Goal: Use online tool/utility: Utilize a website feature to perform a specific function

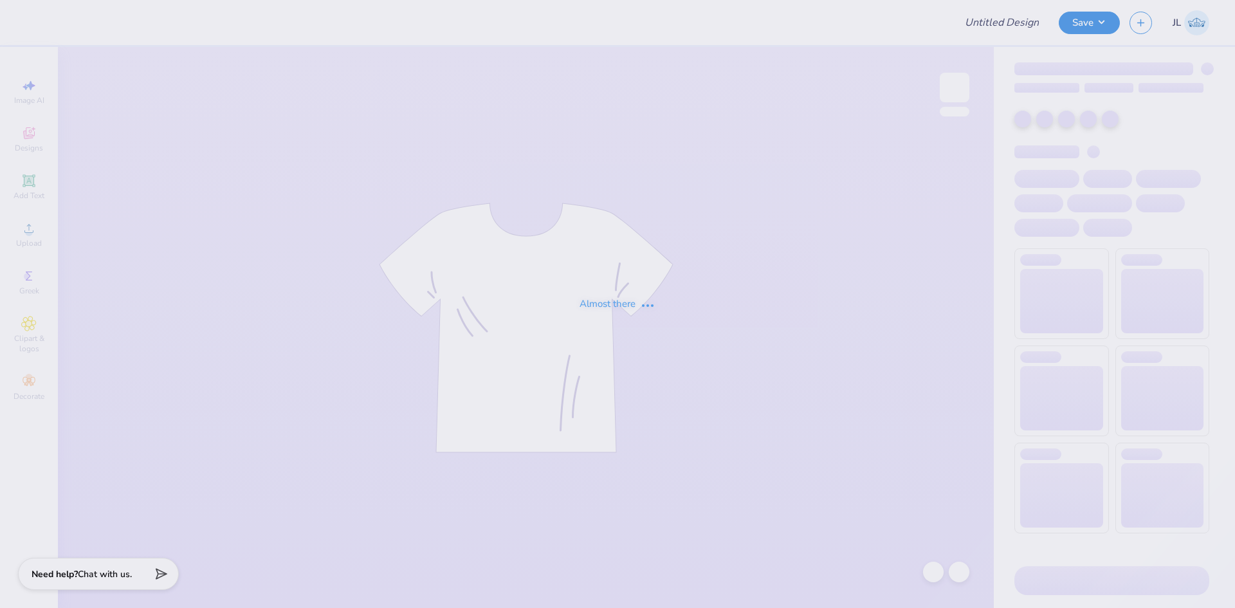
type input "AXO Frat Shirt"
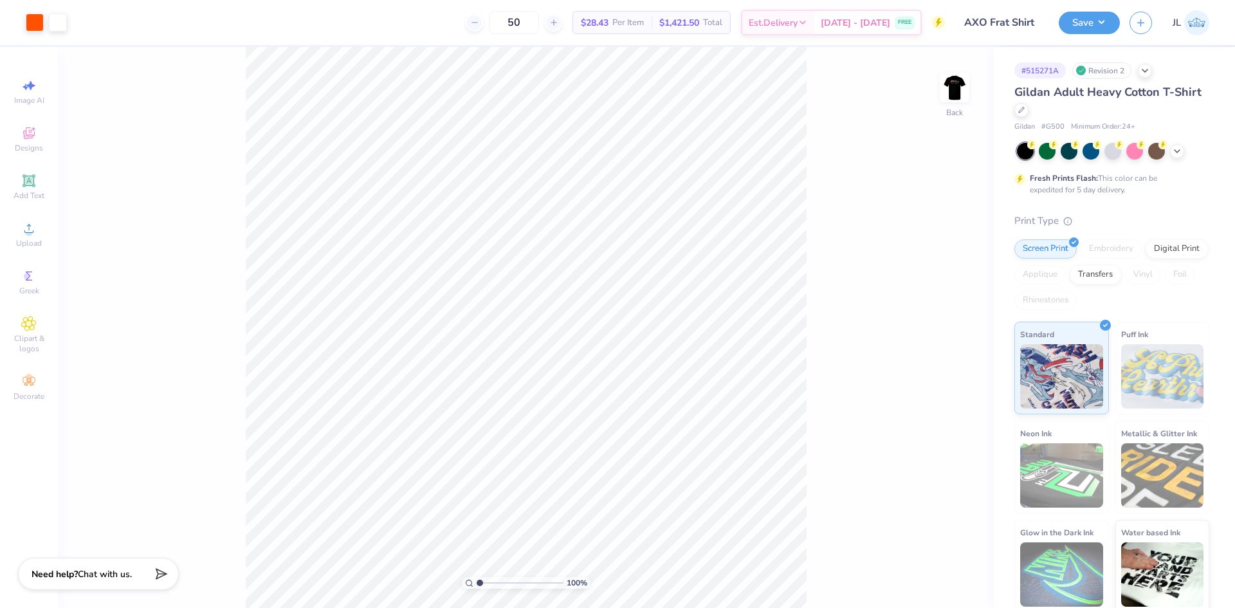
drag, startPoint x: 950, startPoint y: 89, endPoint x: 853, endPoint y: 128, distance: 104.5
click at [950, 89] on img at bounding box center [955, 88] width 26 height 26
click at [566, 412] on li "Group" at bounding box center [570, 411] width 101 height 25
click at [593, 329] on li "Download vector" at bounding box center [584, 326] width 101 height 25
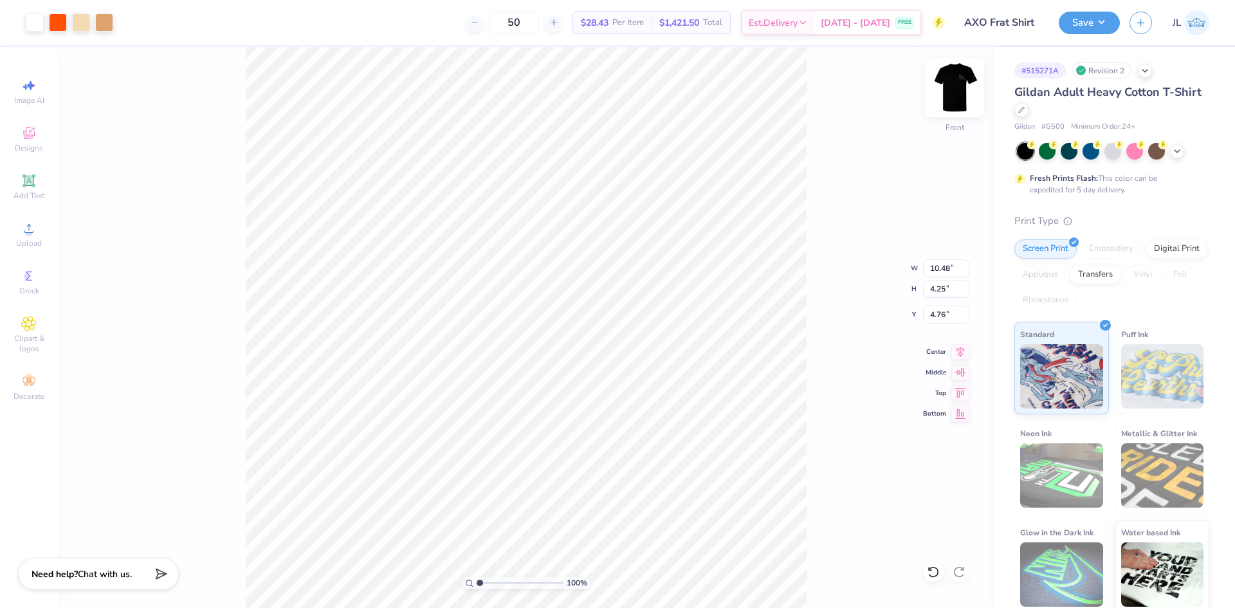
click at [952, 89] on img at bounding box center [954, 87] width 51 height 51
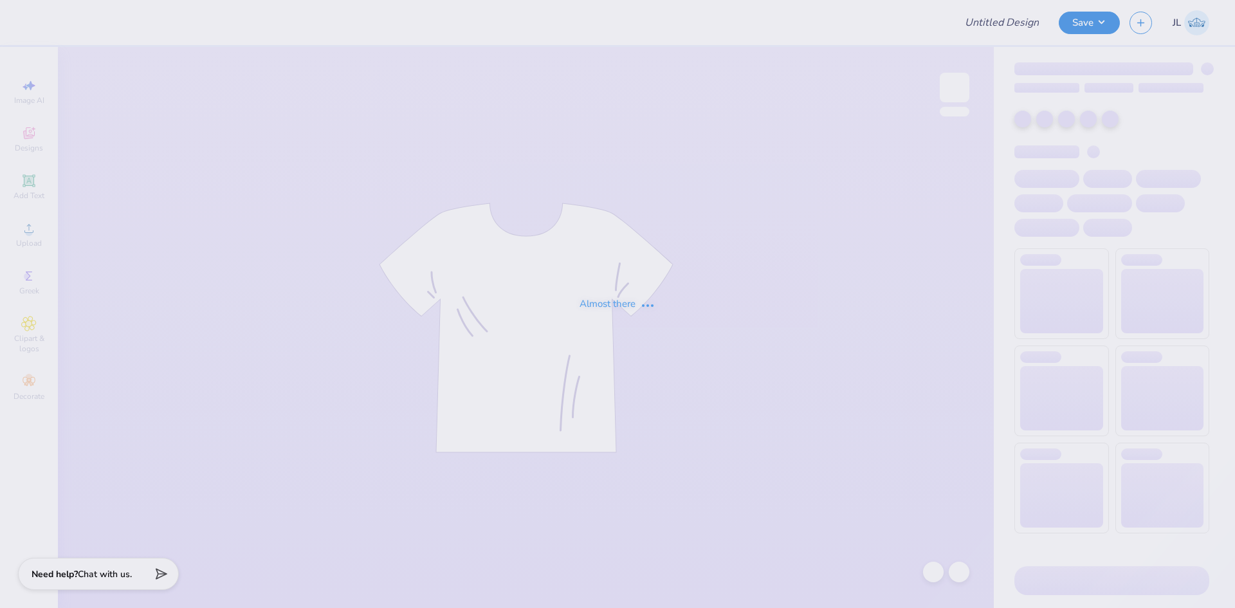
type input "shirt 2"
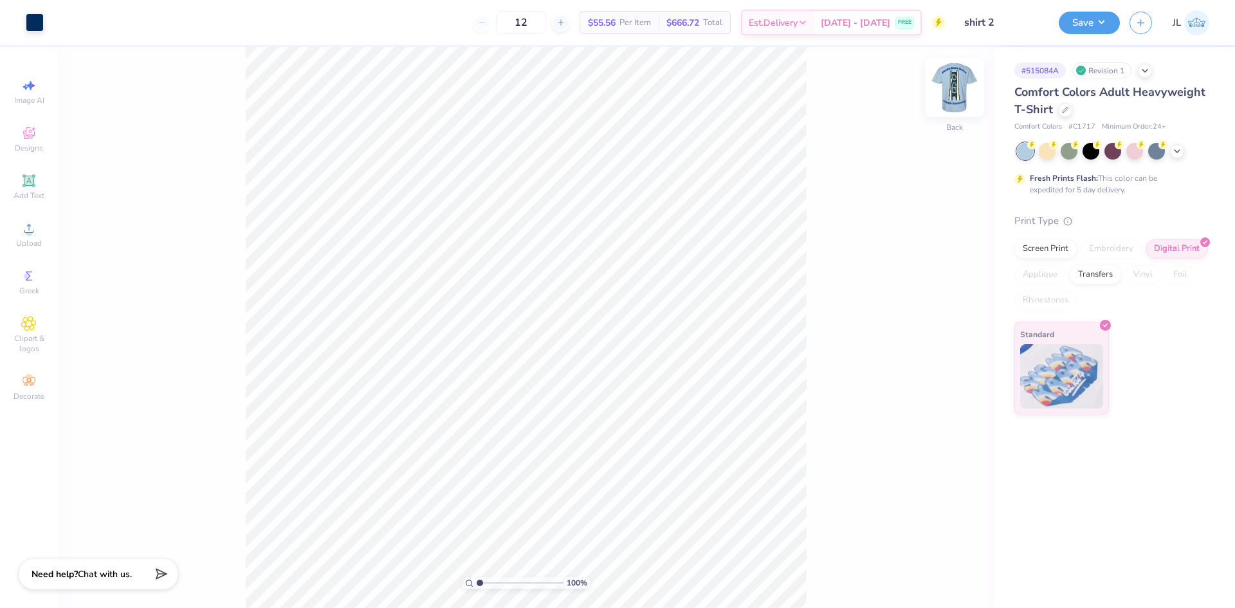
click at [954, 95] on img at bounding box center [954, 87] width 51 height 51
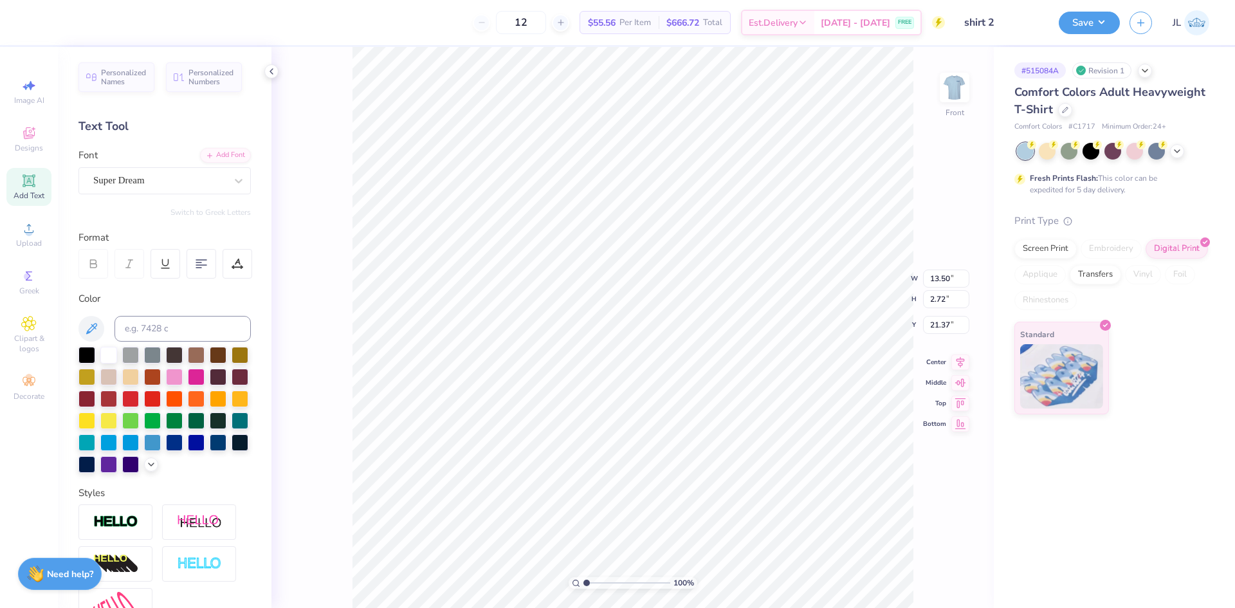
type input "14.53"
type input "4.15"
type input "1.56"
type input "7.02"
type input "18.00"
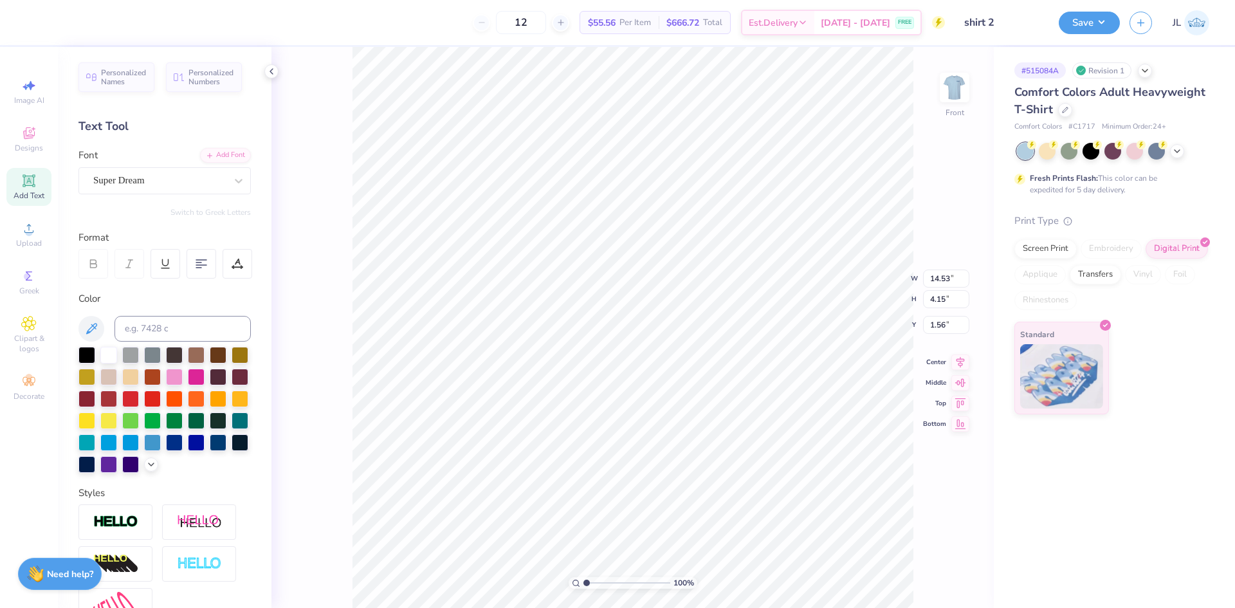
type input "3.64"
type input "14.53"
type input "4.15"
type input "1.56"
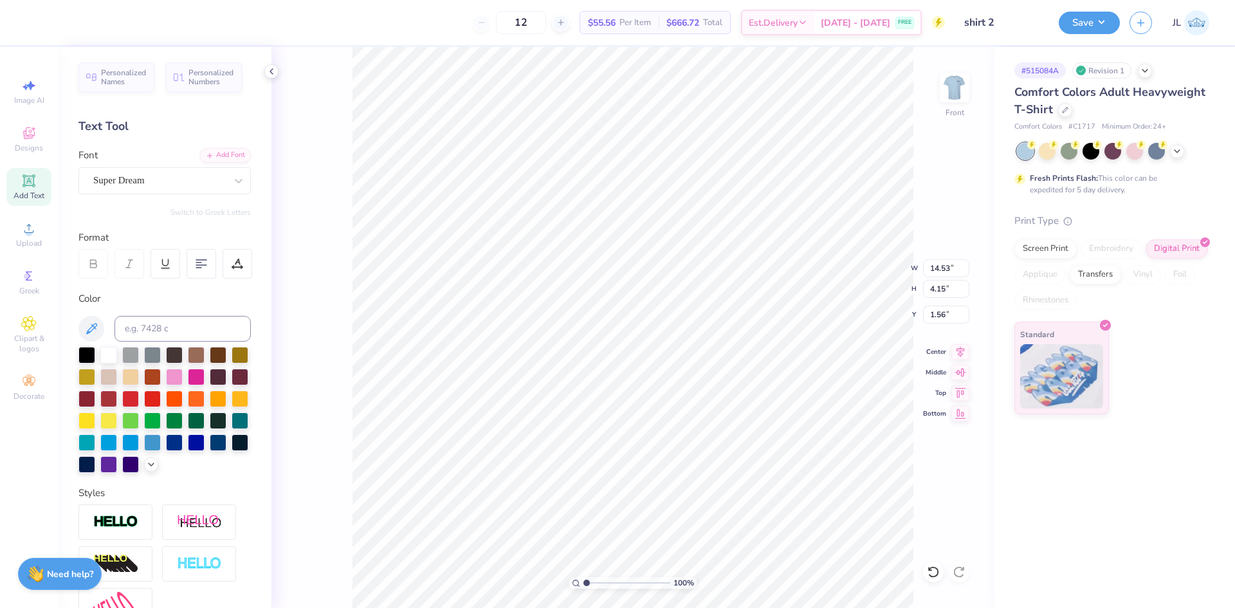
type textarea "Delta Delta Delta"
type input "13.94"
type input "4.03"
type input "1.62"
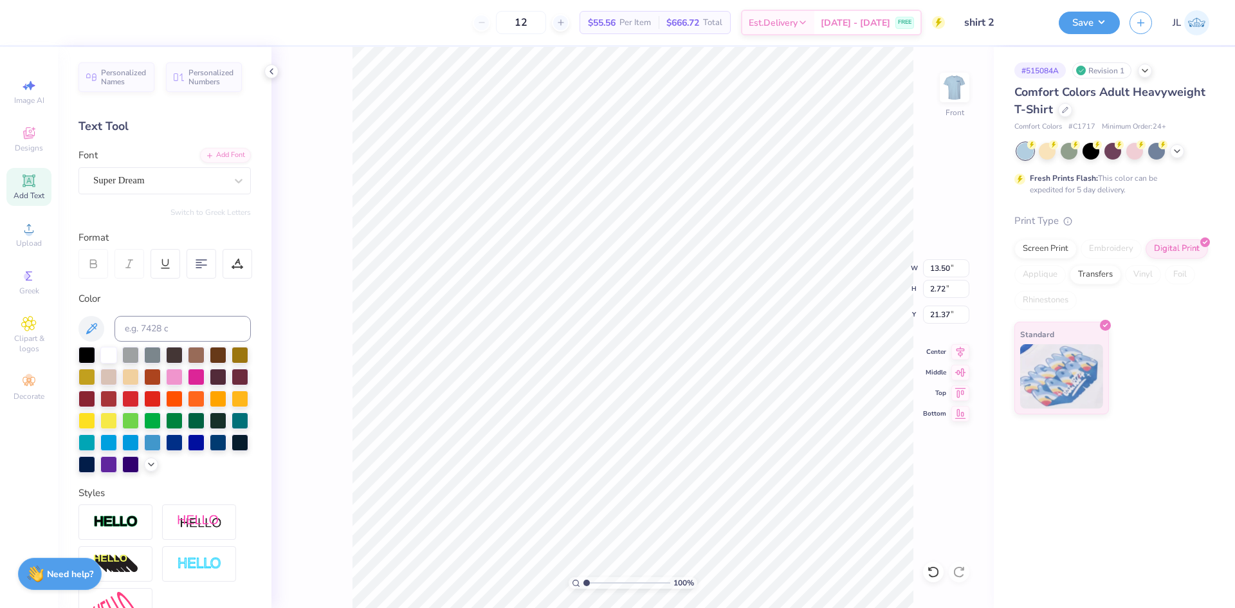
type textarea "[GEOGRAPHIC_DATA], [GEOGRAPHIC_DATA]"
click at [955, 98] on img at bounding box center [954, 87] width 51 height 51
